Goal: Ask a question

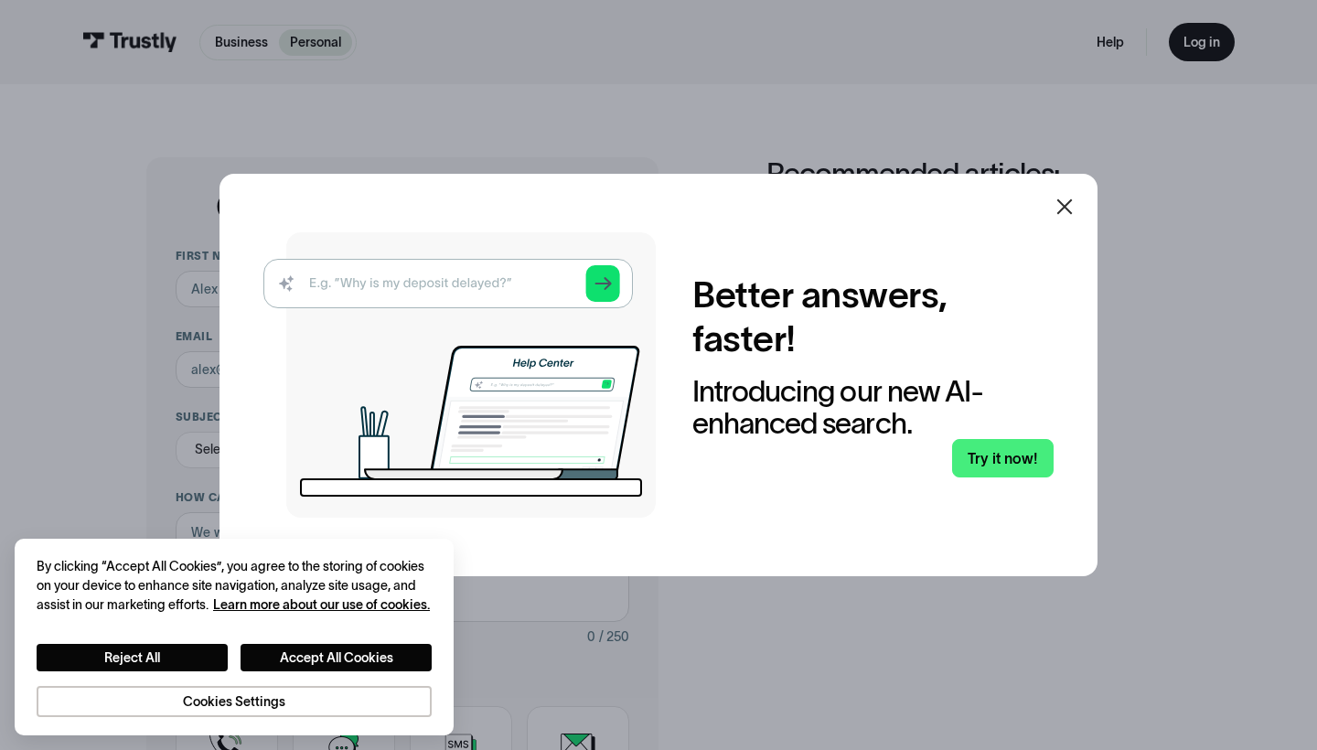
click at [1065, 205] on icon at bounding box center [1065, 207] width 22 height 22
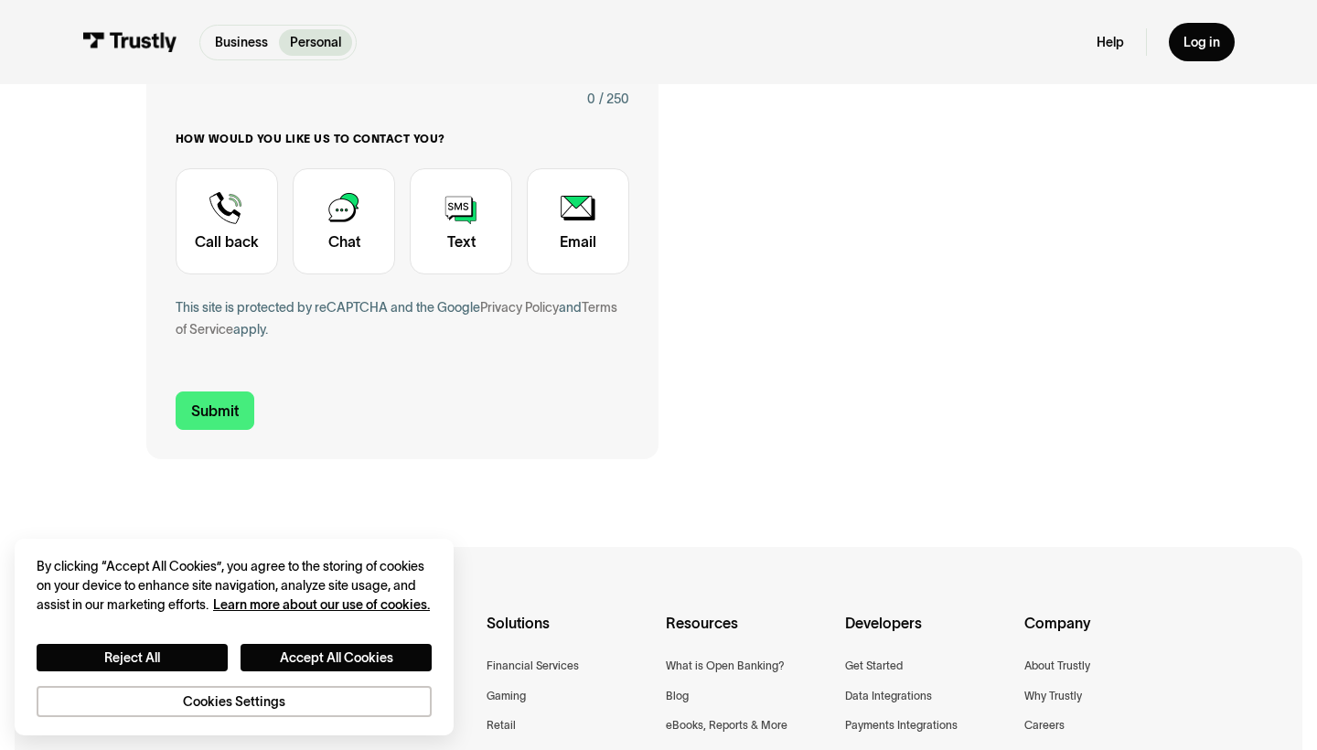
scroll to position [540, 0]
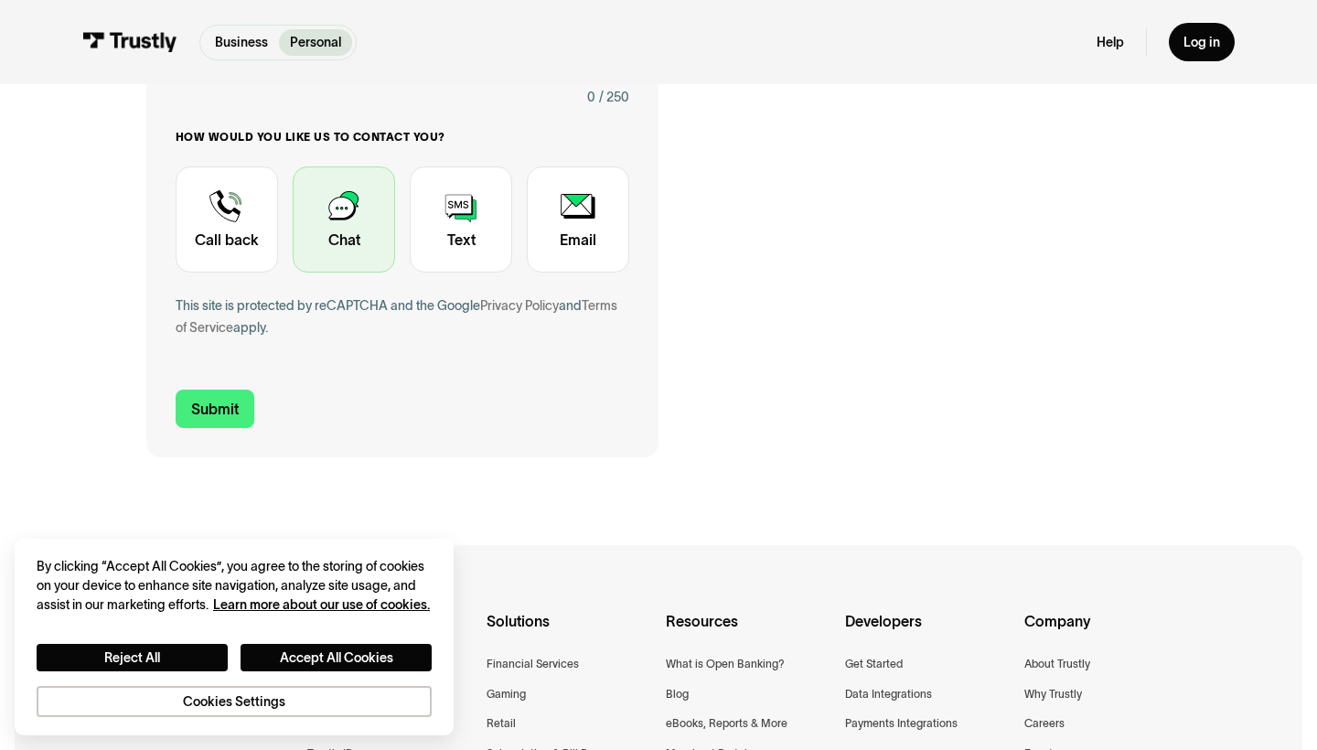
click at [352, 233] on div "Contact Trustly Support" at bounding box center [344, 219] width 102 height 106
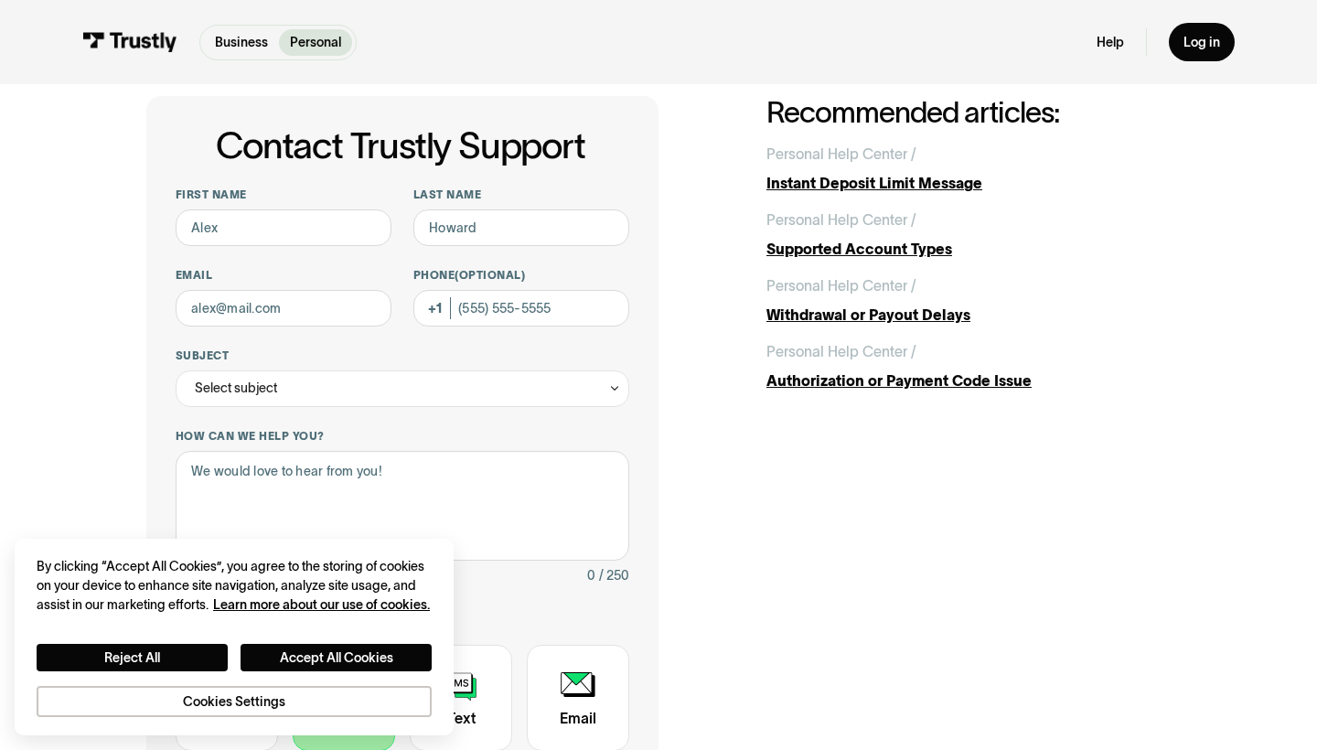
scroll to position [66, 0]
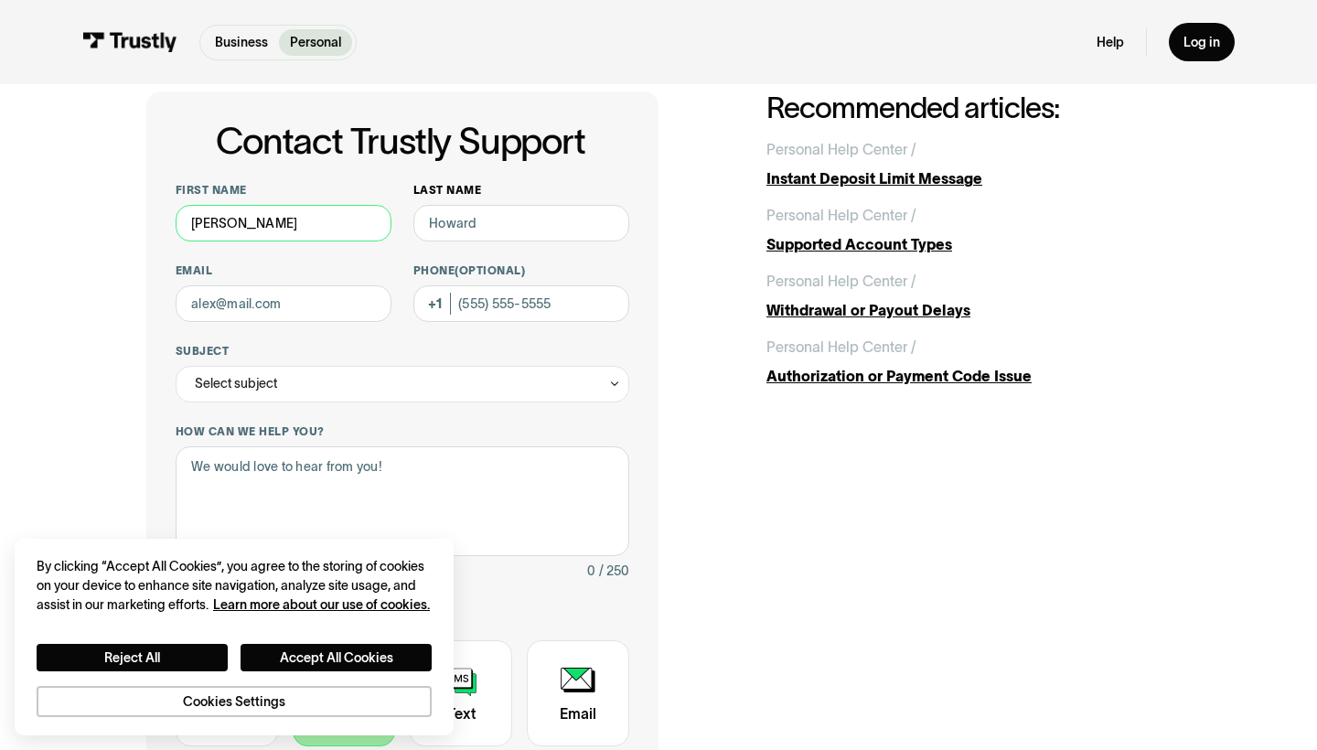
type input "[PERSON_NAME]"
type input "miho"
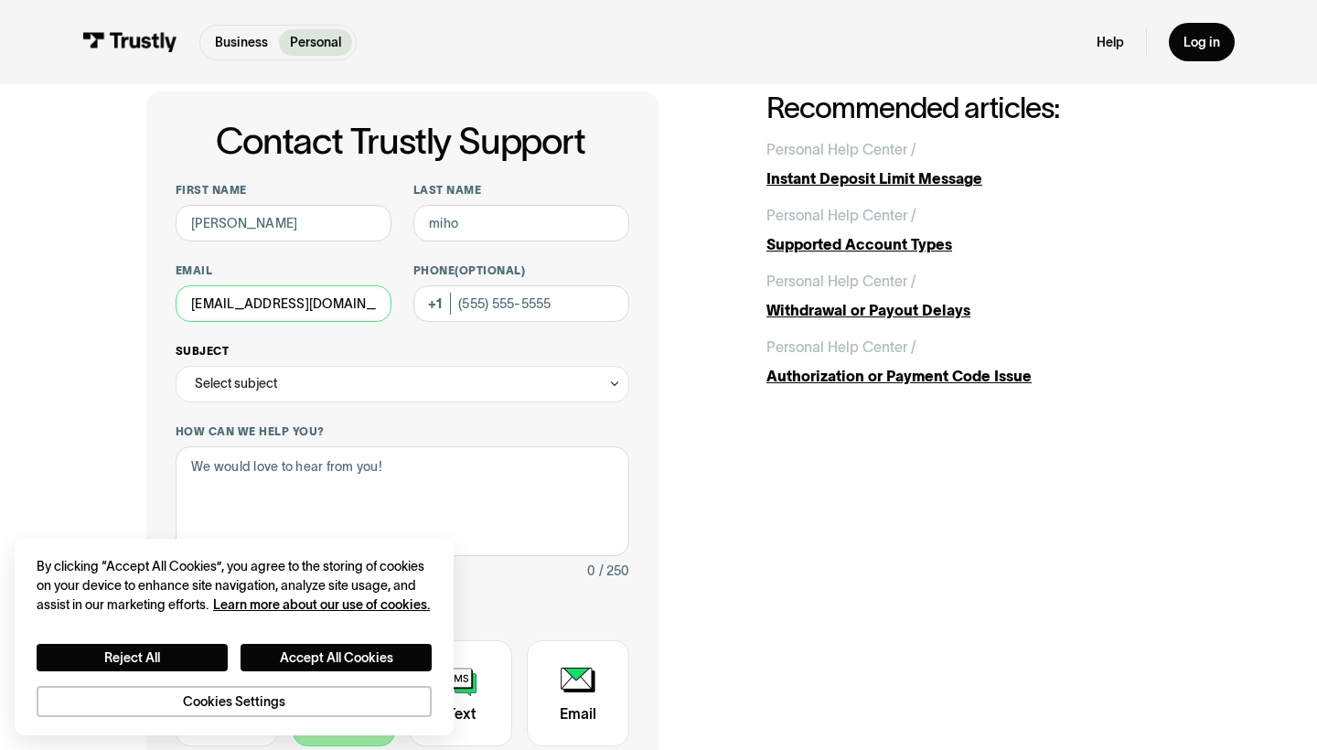
type input "[EMAIL_ADDRESS][DOMAIN_NAME]"
click at [341, 387] on div "Select subject" at bounding box center [403, 384] width 454 height 37
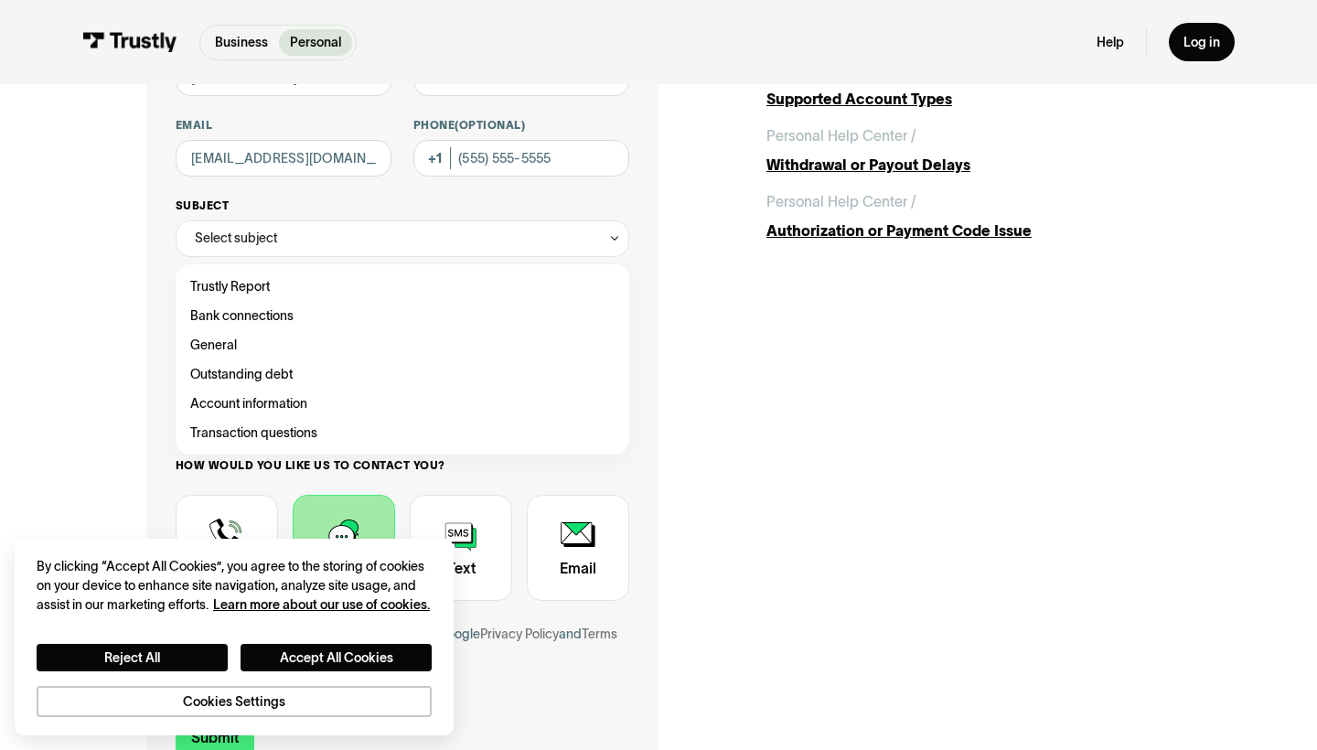
scroll to position [218, 0]
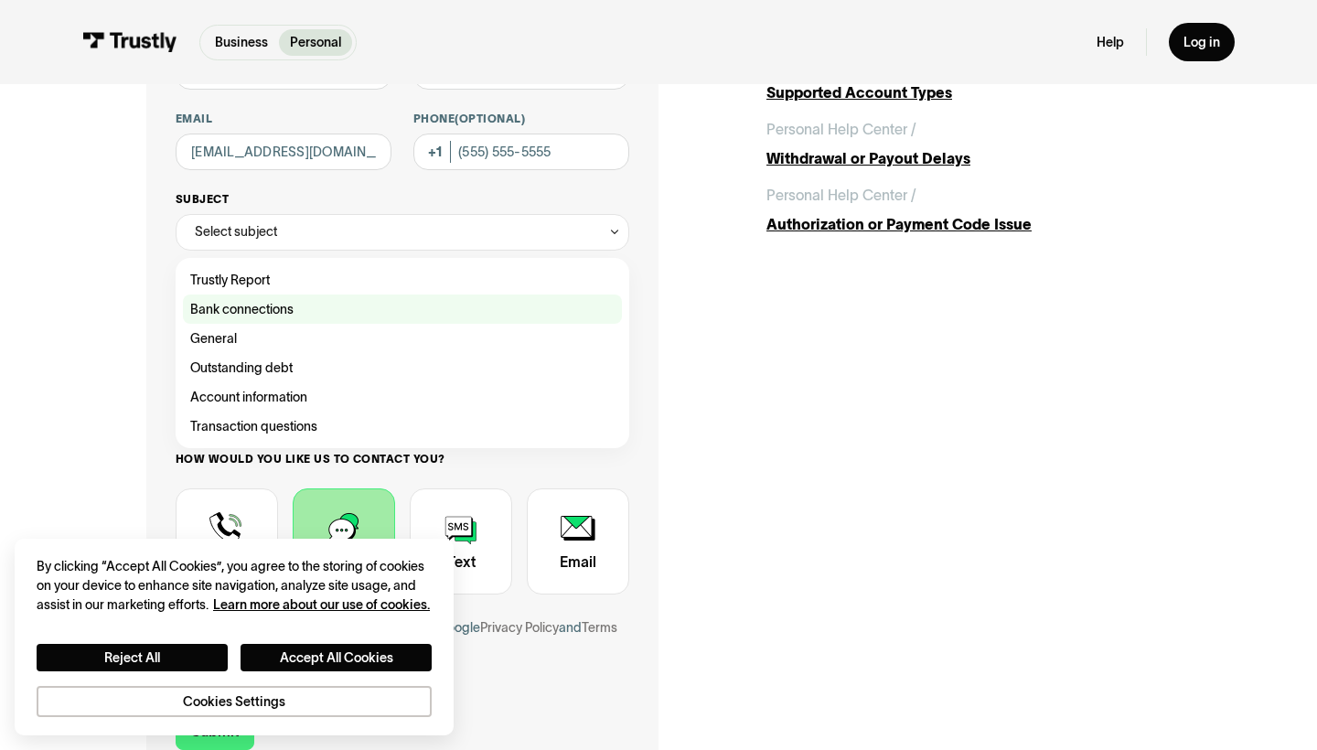
click at [258, 310] on div "Contact Trustly Support" at bounding box center [402, 308] width 439 height 29
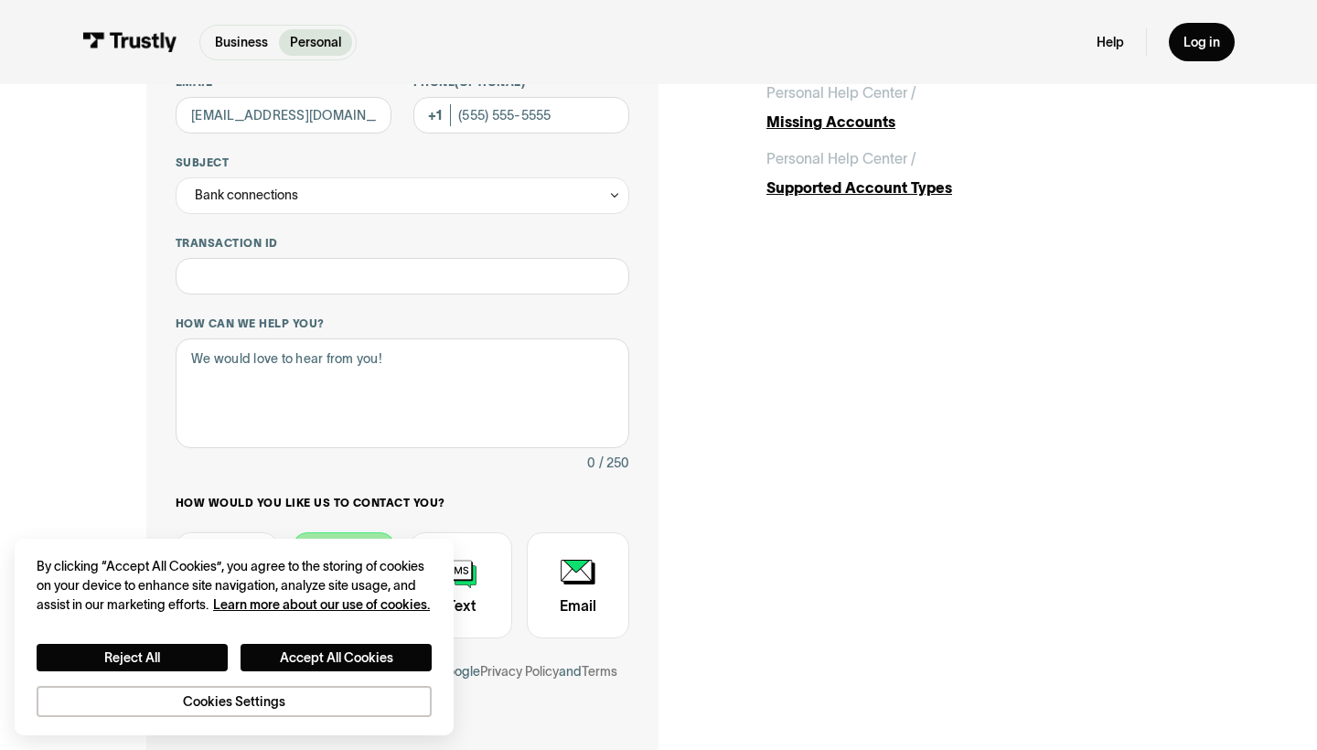
scroll to position [243, 0]
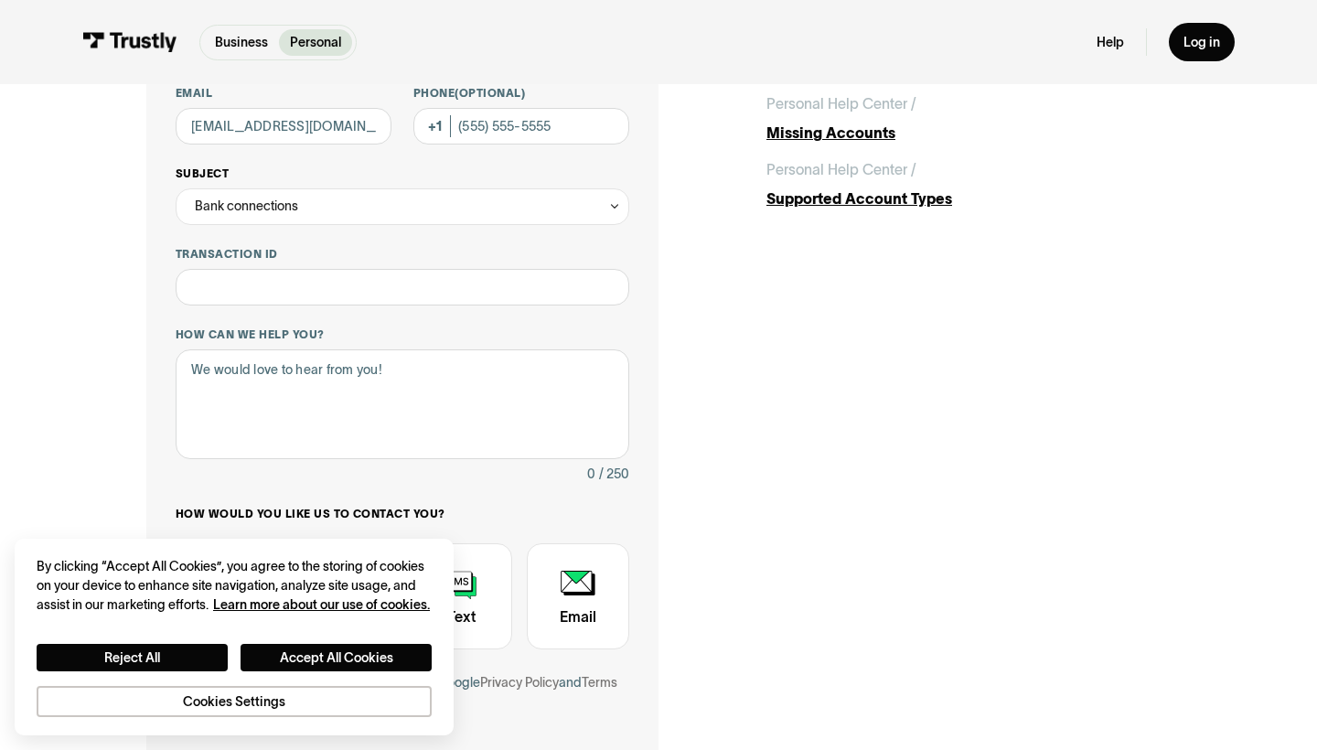
click at [371, 193] on div "Bank connections" at bounding box center [403, 206] width 454 height 37
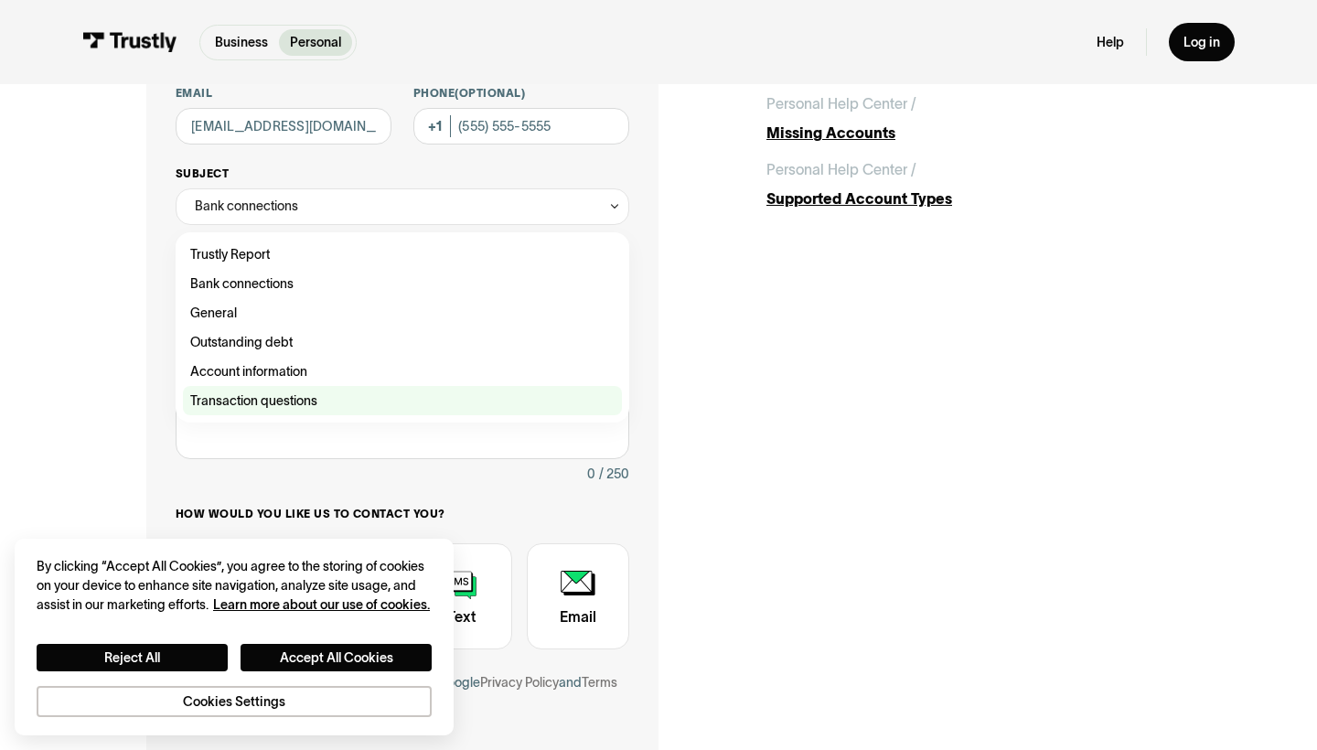
click at [293, 399] on div "Contact Trustly Support" at bounding box center [402, 400] width 439 height 29
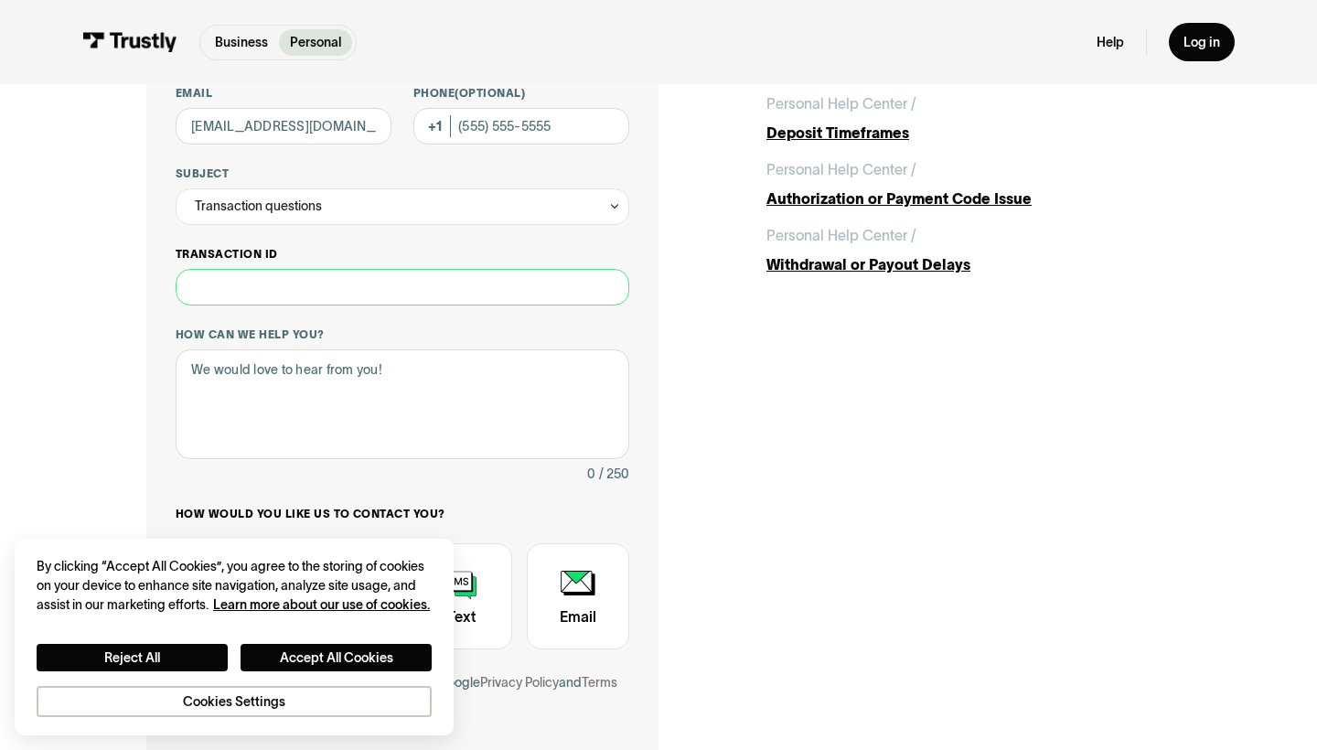
click at [326, 294] on input "Transaction ID" at bounding box center [403, 287] width 454 height 37
click at [345, 206] on div "Transaction questions" at bounding box center [403, 206] width 454 height 37
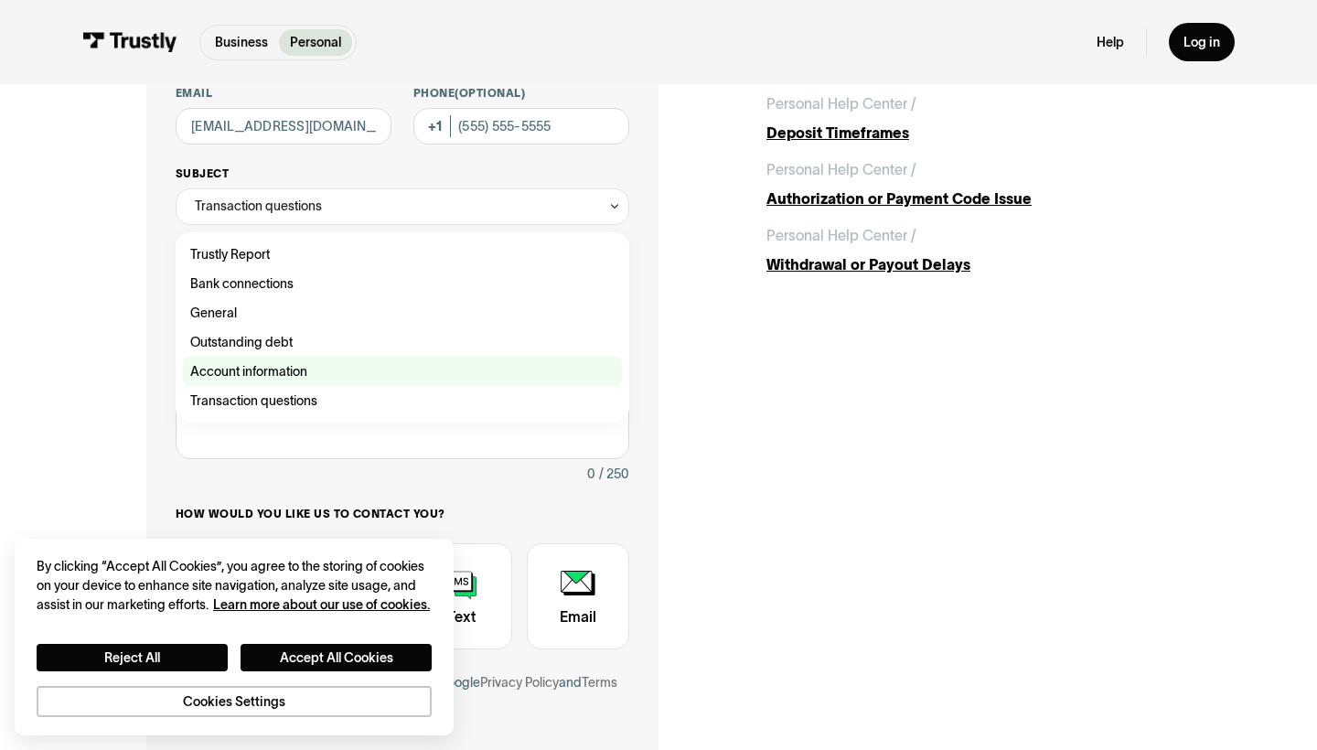
click at [288, 371] on div "Contact Trustly Support" at bounding box center [402, 371] width 439 height 29
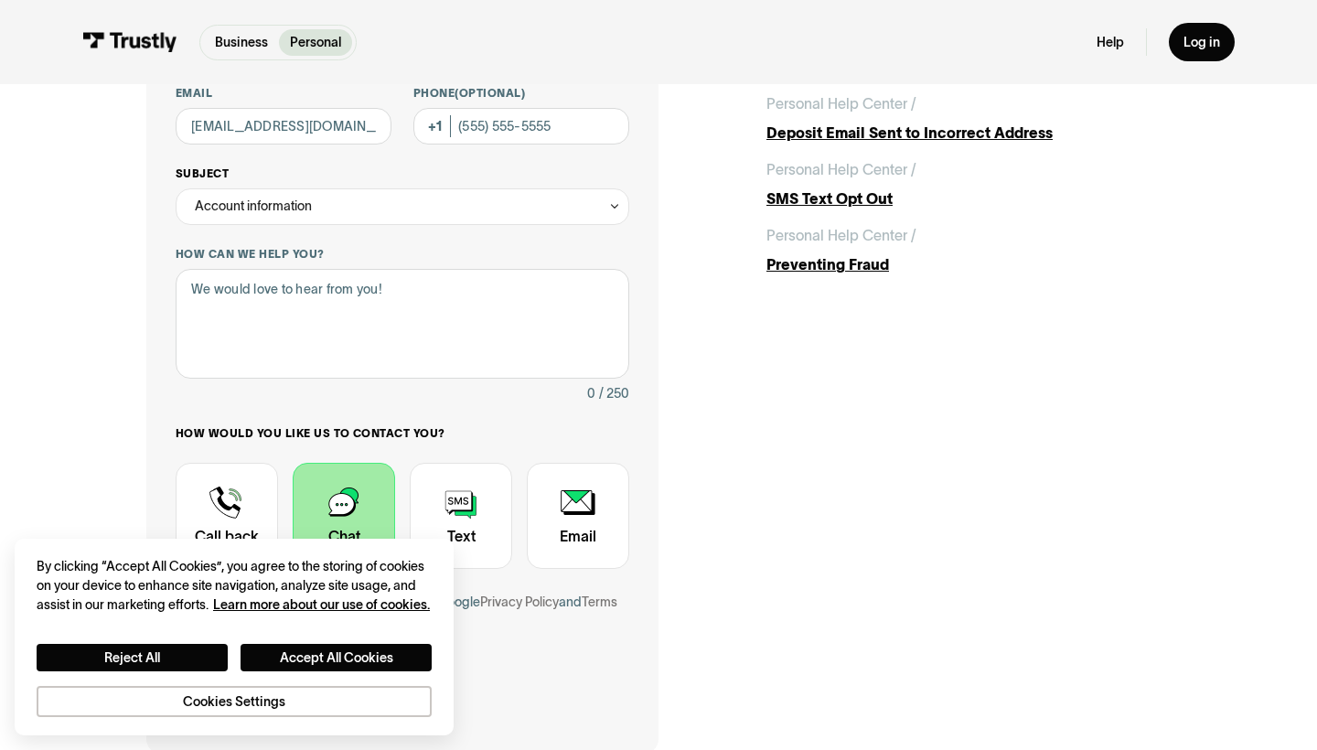
click at [297, 221] on div "Account information" at bounding box center [403, 206] width 454 height 37
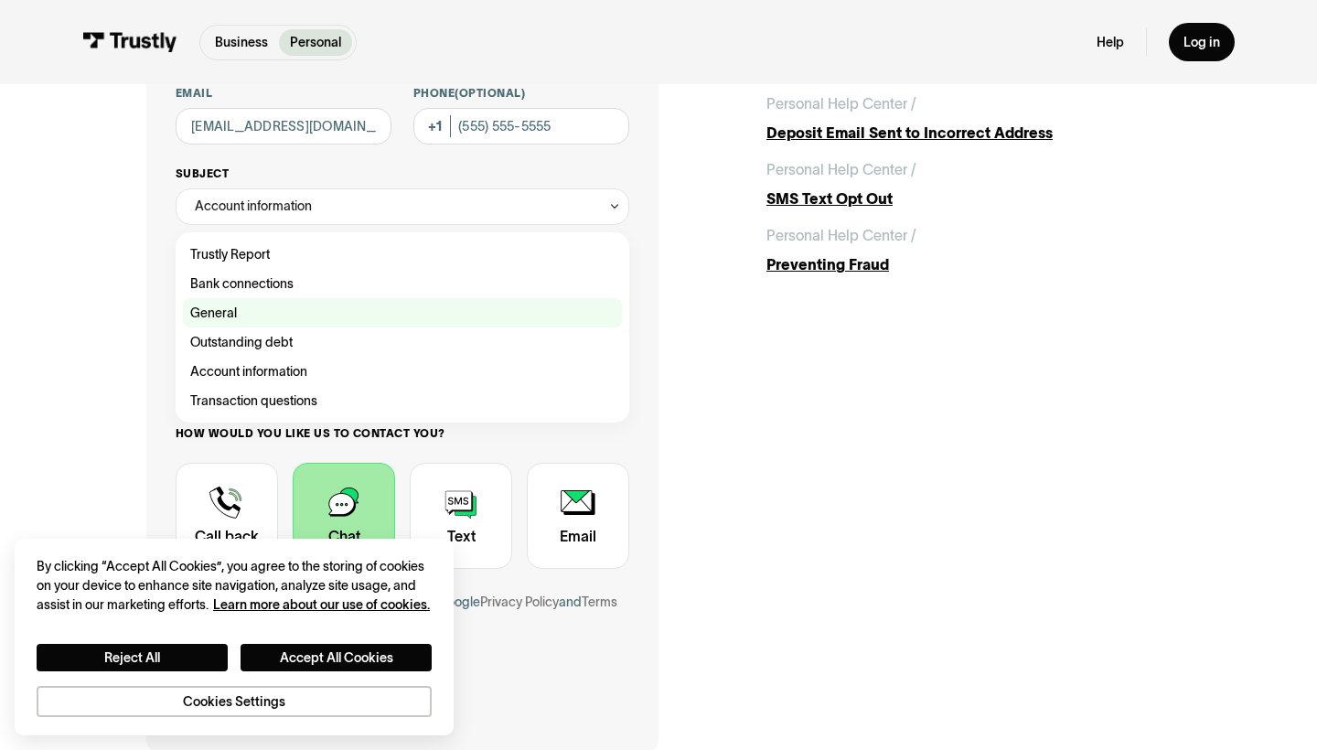
click at [264, 317] on div "Contact Trustly Support" at bounding box center [402, 312] width 439 height 29
type input "*******"
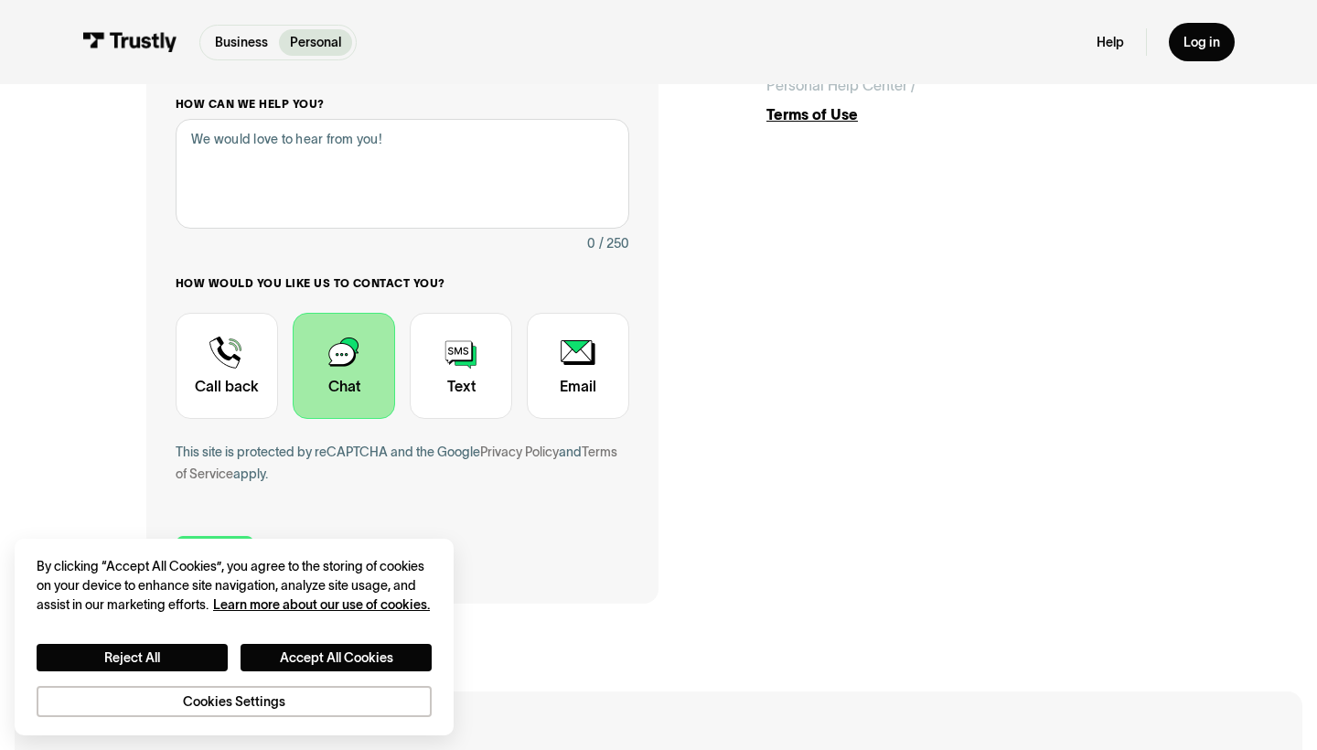
scroll to position [400, 0]
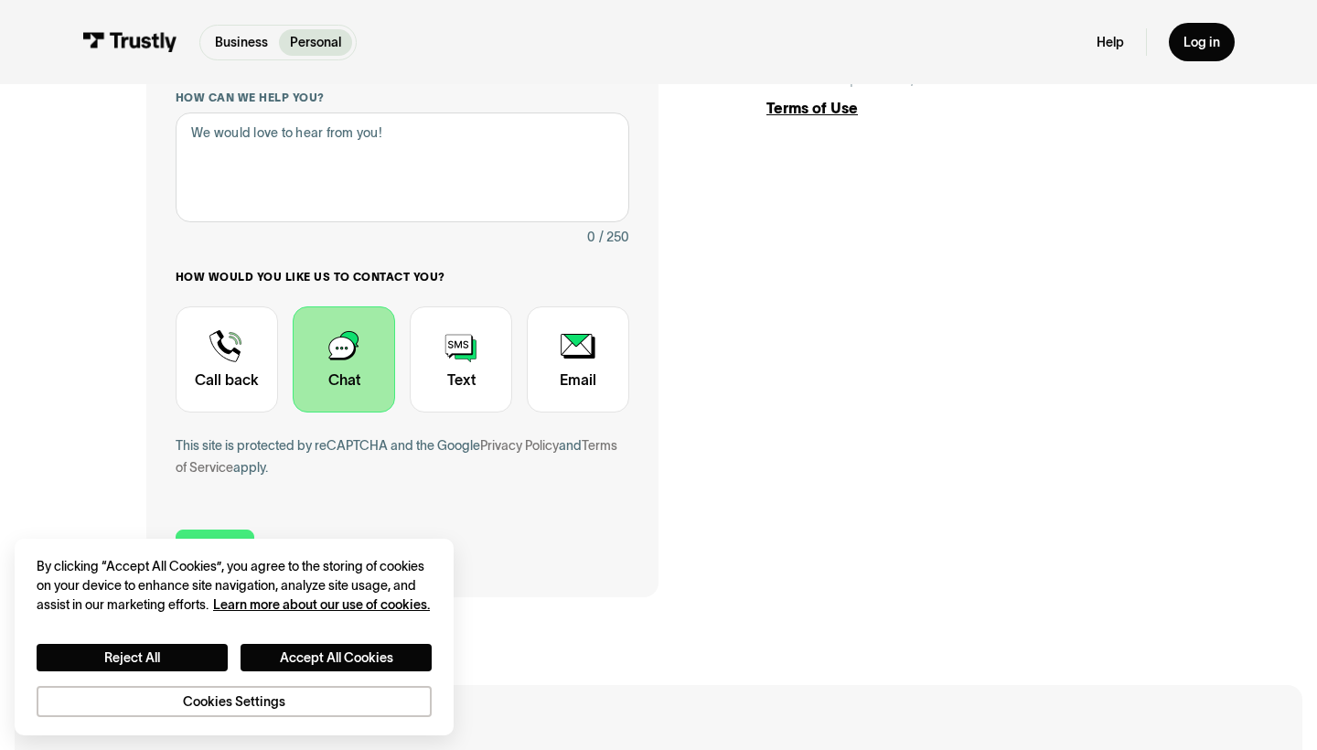
click at [330, 316] on div "Contact Trustly Support" at bounding box center [344, 359] width 102 height 106
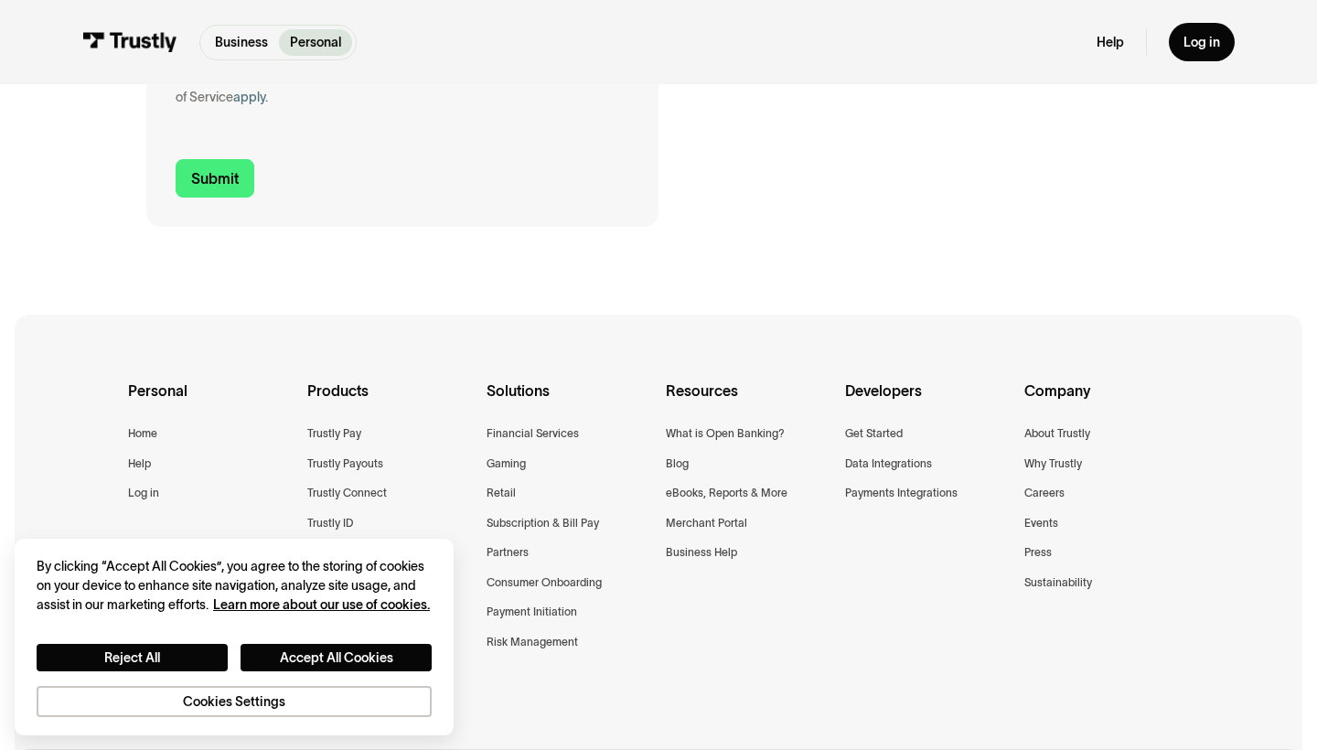
scroll to position [784, 0]
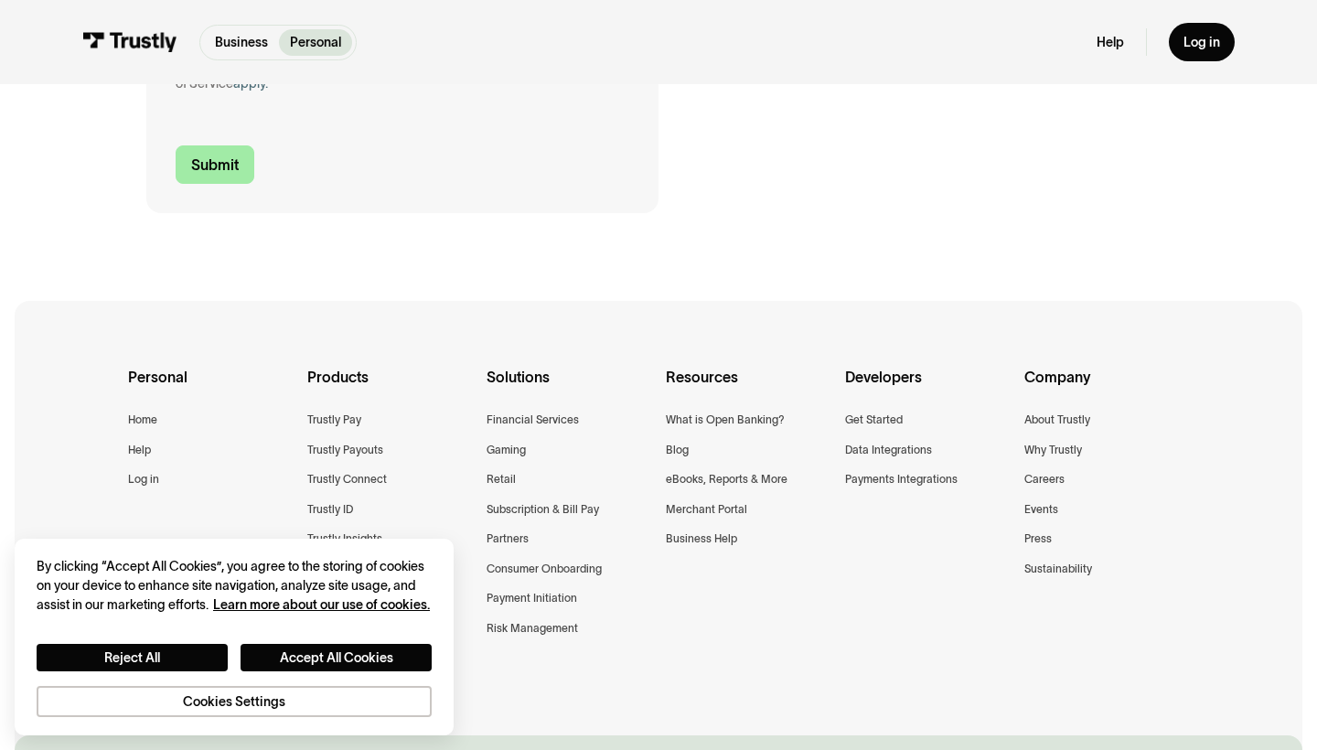
click at [235, 164] on input "Submit" at bounding box center [215, 164] width 79 height 38
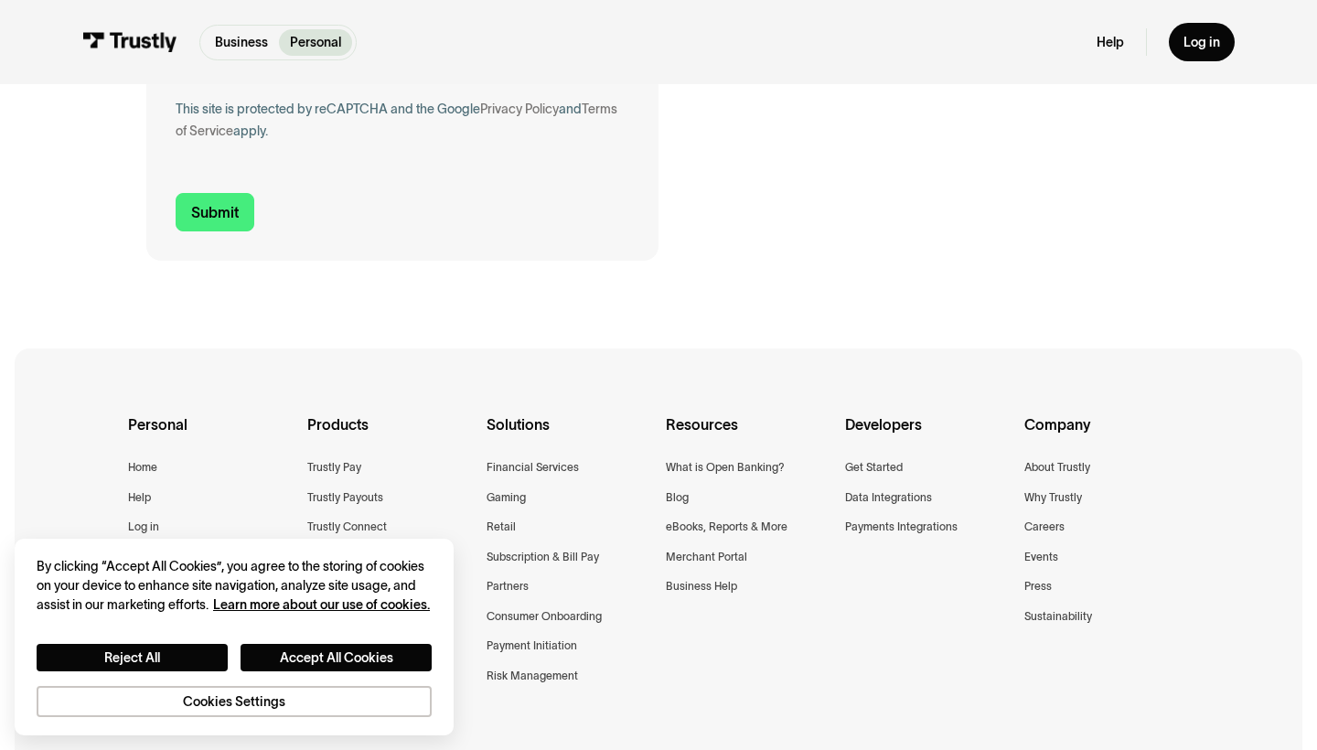
scroll to position [735, 0]
type textarea "account set up"
click at [188, 213] on input "Submit" at bounding box center [215, 213] width 79 height 38
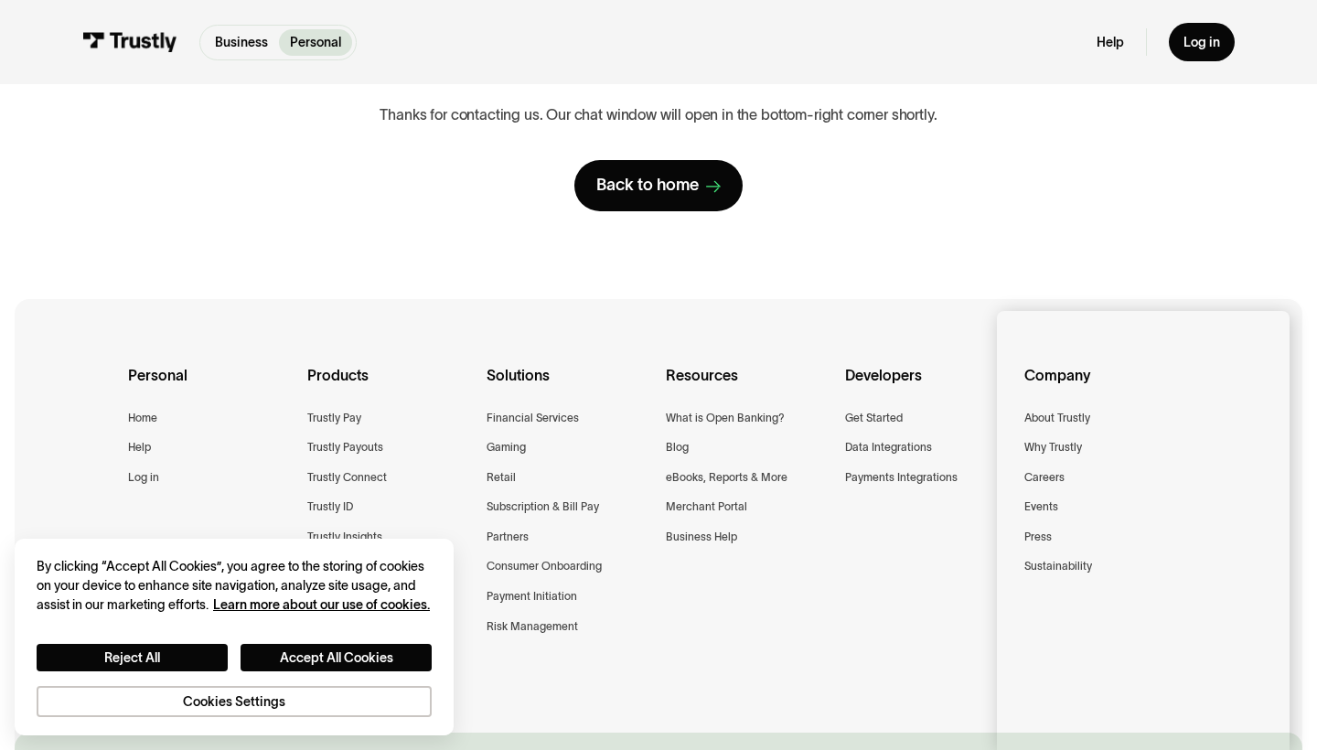
scroll to position [232, 0]
